Goal: Information Seeking & Learning: Check status

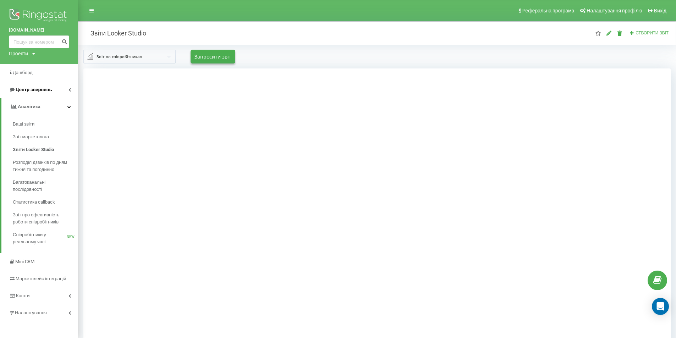
click at [35, 92] on span "Центр звернень" at bounding box center [34, 89] width 36 height 5
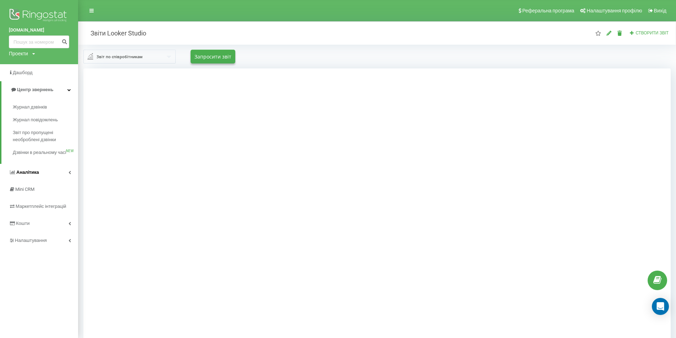
click at [39, 181] on link "Аналiтика" at bounding box center [39, 172] width 78 height 17
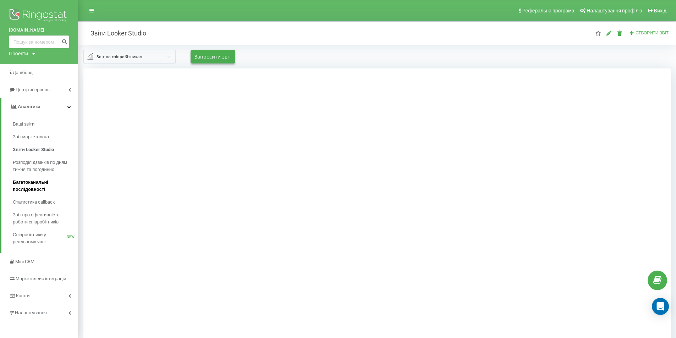
scroll to position [35, 0]
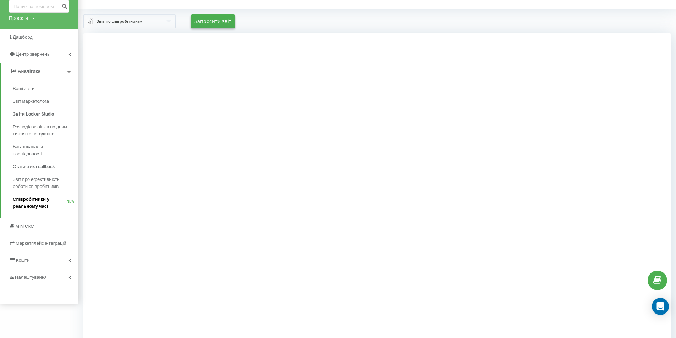
click at [31, 202] on span "Співробітники у реальному часі" at bounding box center [40, 203] width 54 height 14
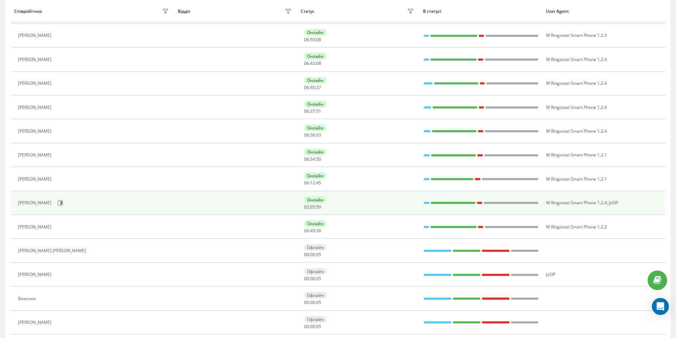
scroll to position [142, 0]
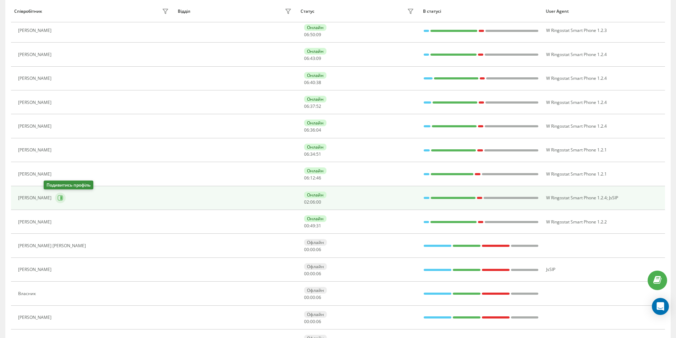
click at [58, 199] on icon at bounding box center [60, 197] width 5 height 5
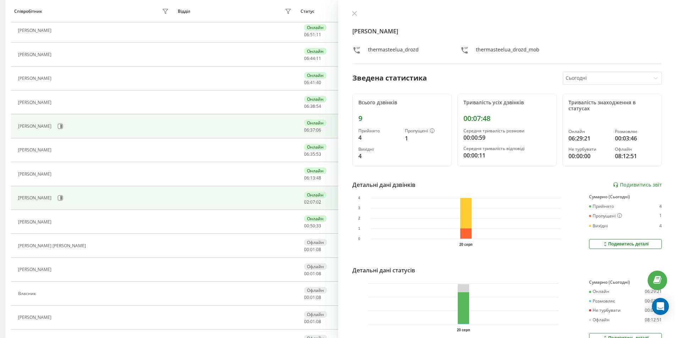
scroll to position [118, 0]
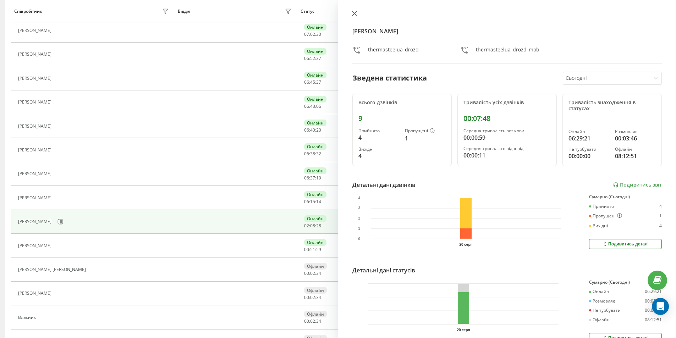
click at [354, 12] on icon at bounding box center [354, 13] width 5 height 5
